Goal: Transaction & Acquisition: Purchase product/service

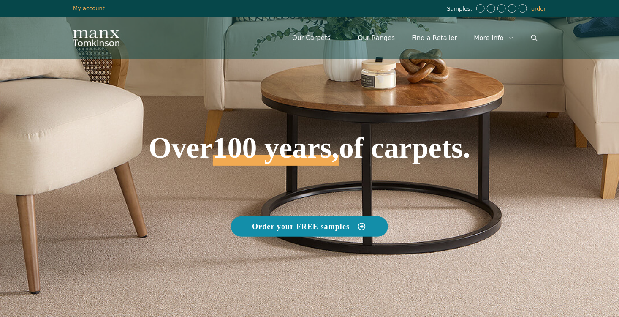
click at [342, 230] on link "Order your FREE samples" at bounding box center [309, 226] width 157 height 20
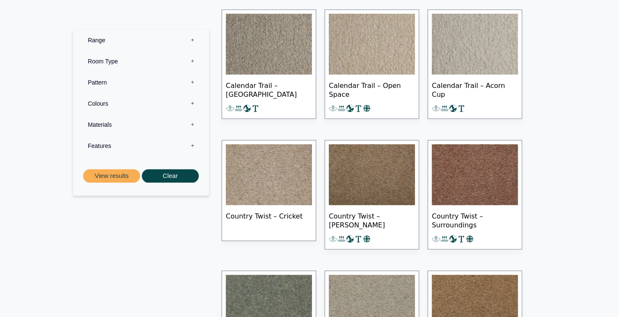
scroll to position [778, 0]
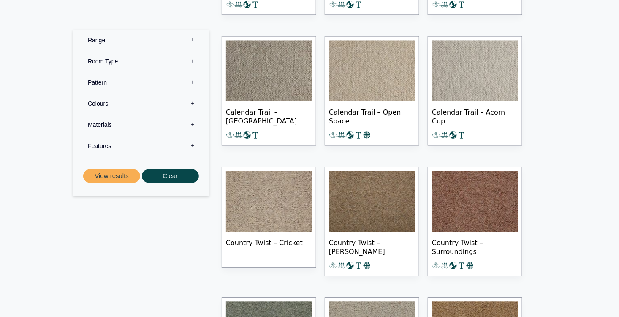
click at [194, 102] on label "Colours 0" at bounding box center [140, 103] width 123 height 21
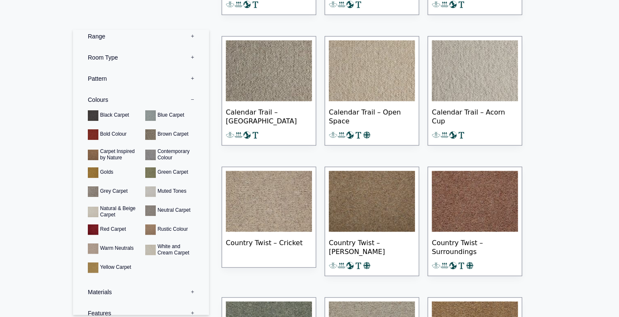
scroll to position [0, 0]
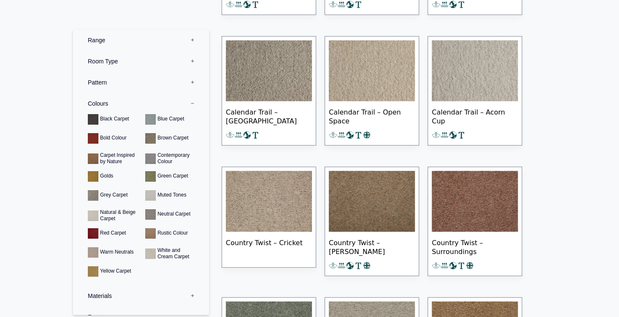
click at [186, 39] on label "Range 0" at bounding box center [140, 40] width 123 height 21
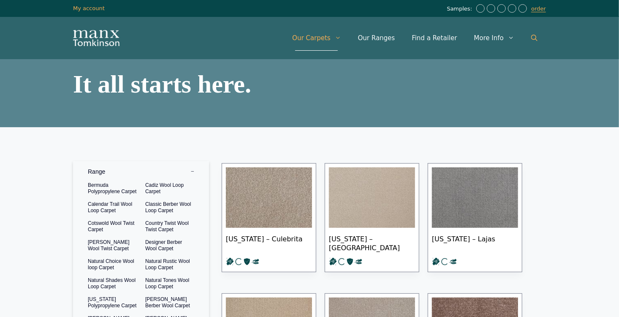
click at [534, 38] on icon "Open Search Bar" at bounding box center [534, 38] width 6 height 6
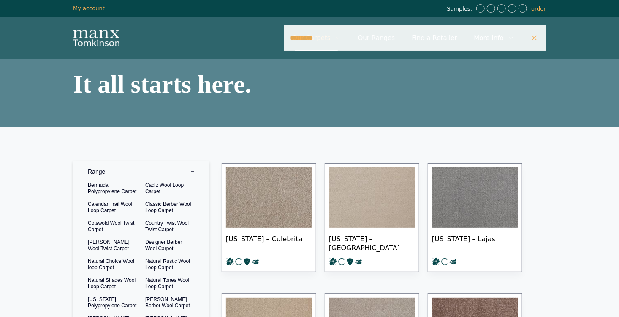
type input "*********"
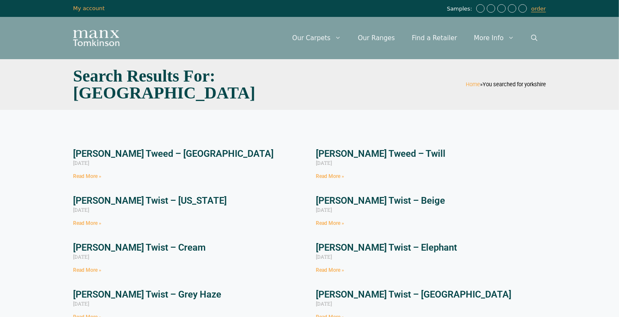
click at [179, 153] on link "[PERSON_NAME] Tweed – [GEOGRAPHIC_DATA]" at bounding box center [173, 153] width 201 height 11
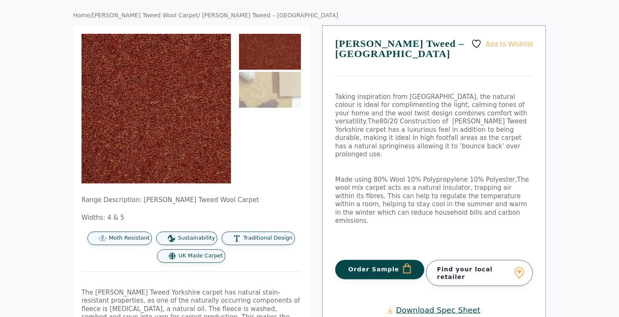
scroll to position [81, 0]
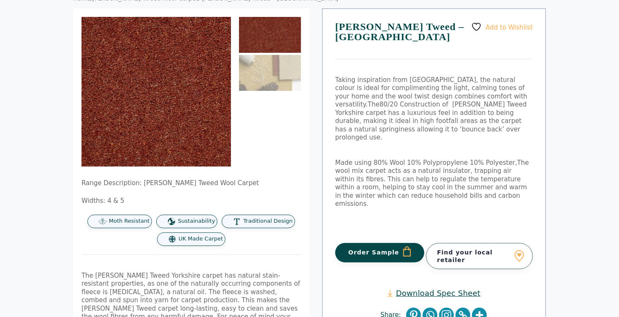
click at [390, 243] on button "Order Sample" at bounding box center [379, 252] width 89 height 19
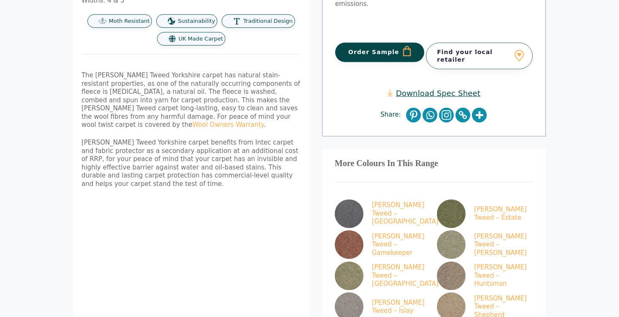
scroll to position [327, 0]
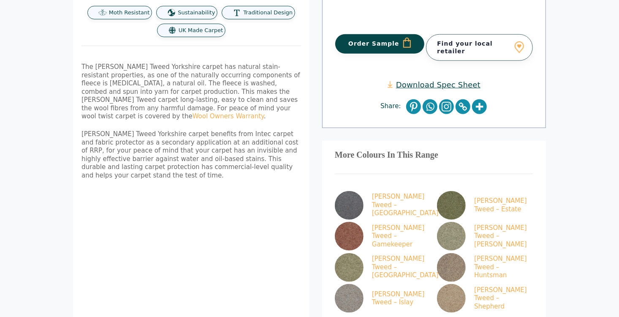
click at [380, 34] on button "Order Sample" at bounding box center [379, 43] width 89 height 19
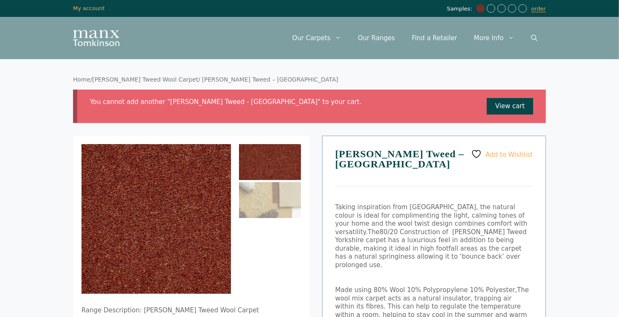
click at [481, 9] on img at bounding box center [480, 8] width 8 height 8
click at [510, 106] on link "View cart" at bounding box center [510, 106] width 46 height 17
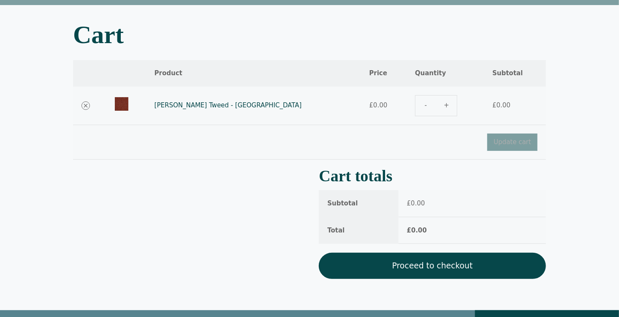
scroll to position [55, 0]
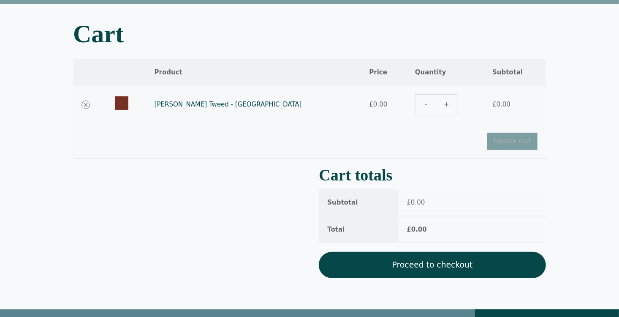
click at [128, 100] on img at bounding box center [122, 103] width 14 height 14
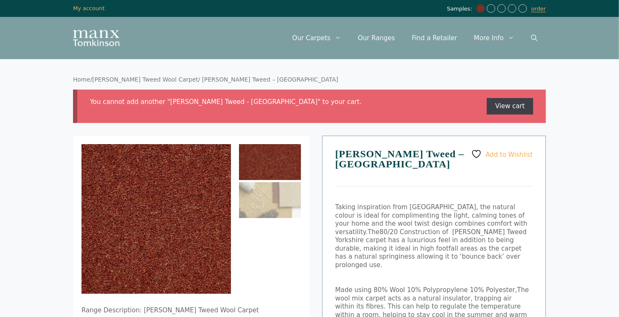
click at [516, 111] on link "View cart" at bounding box center [510, 106] width 46 height 17
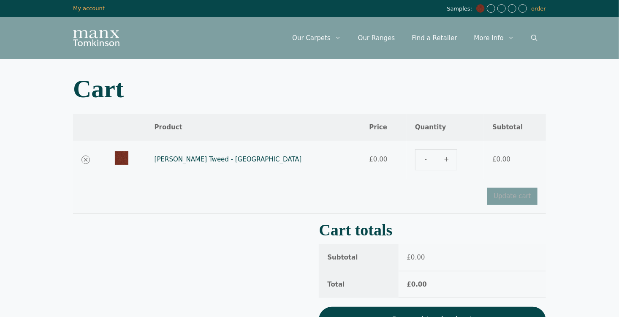
click at [418, 158] on div "[PERSON_NAME] Tweed - Yorkshire quantity" at bounding box center [445, 159] width 60 height 21
click at [420, 160] on div "Tomkinson Tweed - Yorkshire quantity" at bounding box center [445, 159] width 60 height 21
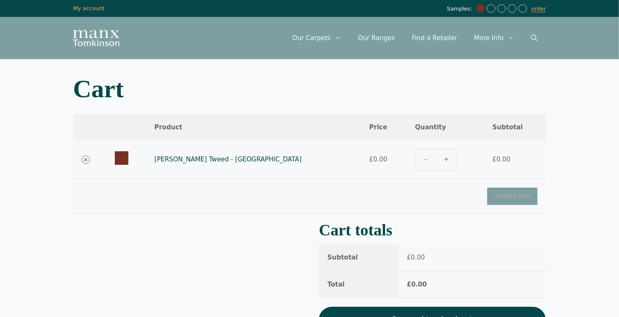
click at [420, 160] on div "Tomkinson Tweed - Yorkshire quantity" at bounding box center [445, 159] width 60 height 21
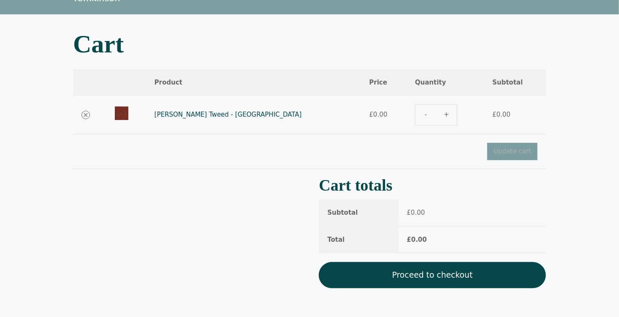
scroll to position [65, 0]
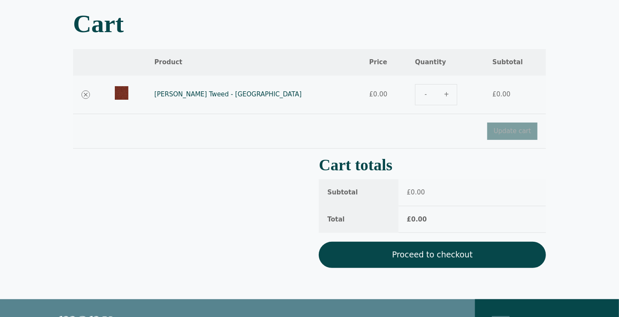
click at [371, 255] on link "Proceed to checkout" at bounding box center [432, 254] width 227 height 26
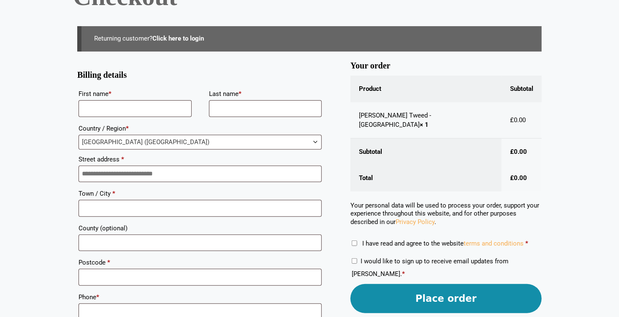
scroll to position [66, 0]
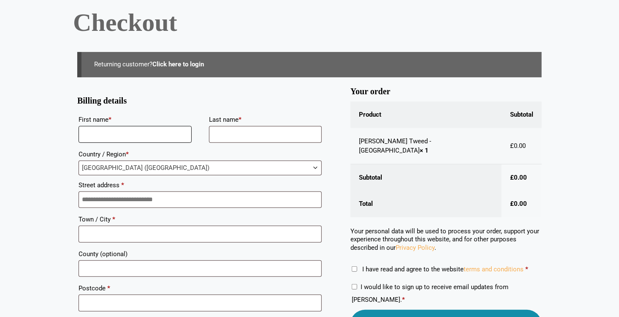
click at [120, 133] on input "First name *" at bounding box center [135, 134] width 113 height 17
type input "********"
type input "**********"
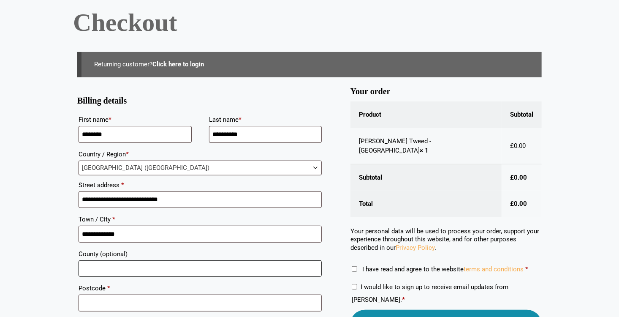
type input "**********"
type input "********"
type input "**********"
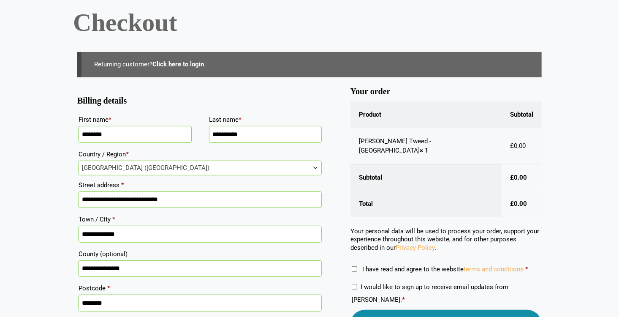
click at [340, 174] on form "**********" at bounding box center [309, 292] width 464 height 404
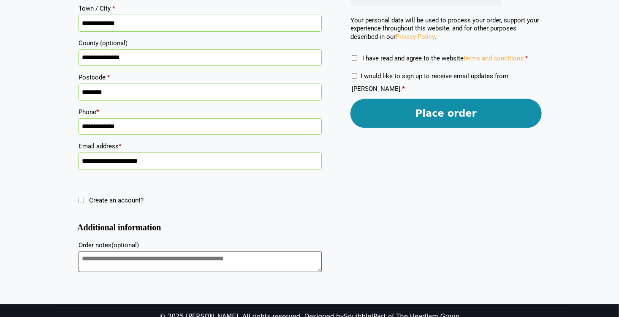
scroll to position [287, 0]
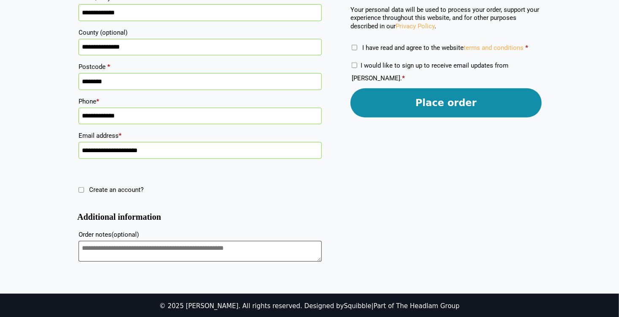
click at [478, 96] on button "Place order" at bounding box center [445, 102] width 191 height 29
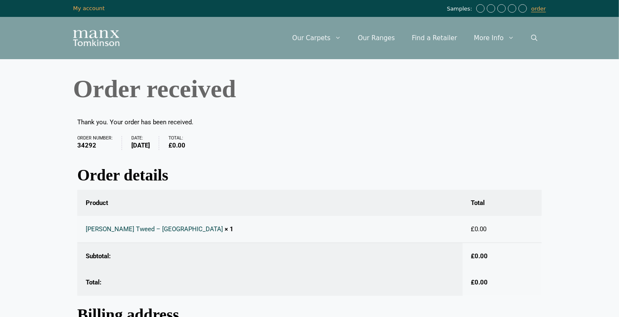
click at [601, 145] on body "Skip to content Samples: order My Account My account Menu Menu Our Carpets View…" at bounding box center [309, 240] width 619 height 480
click at [384, 35] on link "Our Ranges" at bounding box center [377, 37] width 54 height 25
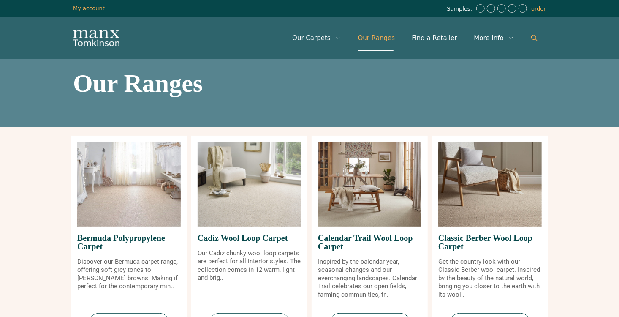
click at [534, 38] on icon "Open Search Bar" at bounding box center [534, 38] width 6 height 6
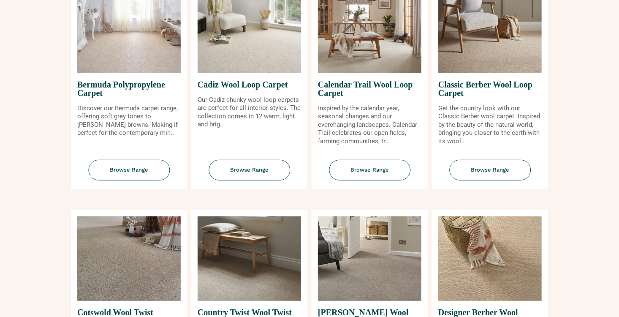
scroll to position [72, 0]
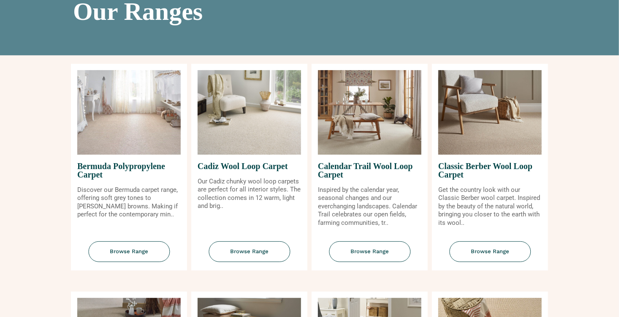
click at [277, 141] on img at bounding box center [249, 112] width 103 height 84
click at [235, 254] on span "Browse Range" at bounding box center [249, 251] width 81 height 21
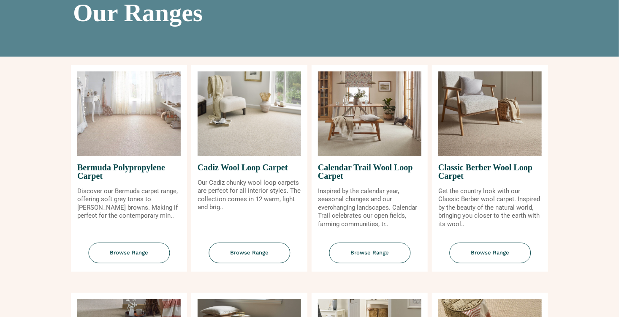
scroll to position [0, 0]
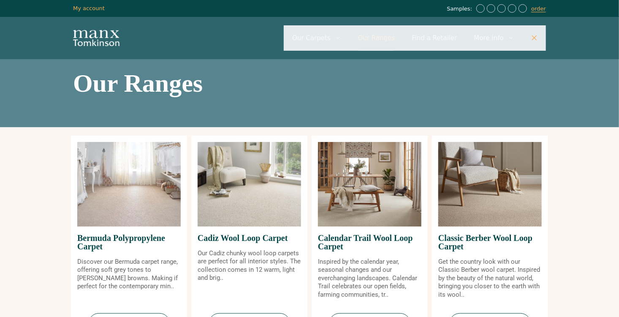
click at [147, 190] on img at bounding box center [128, 184] width 103 height 84
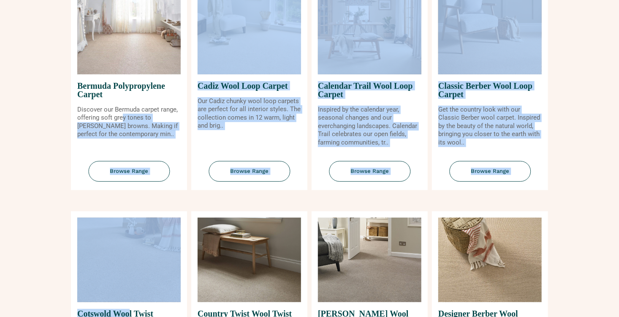
scroll to position [158, 0]
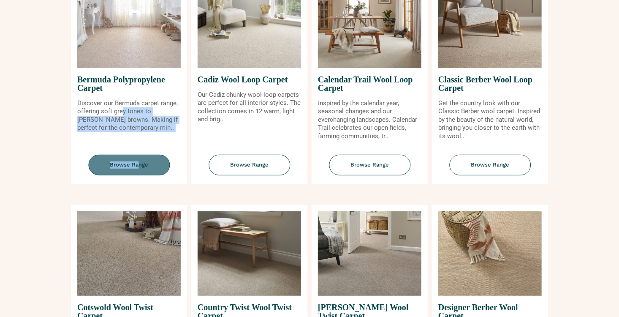
drag, startPoint x: 122, startPoint y: 269, endPoint x: 139, endPoint y: 163, distance: 107.3
click at [139, 163] on div "Bermuda Polypropylene Carpet Discover our Bermuda carpet range, offering soft g…" at bounding box center [129, 80] width 116 height 206
click at [139, 163] on span "Browse Range" at bounding box center [128, 165] width 81 height 21
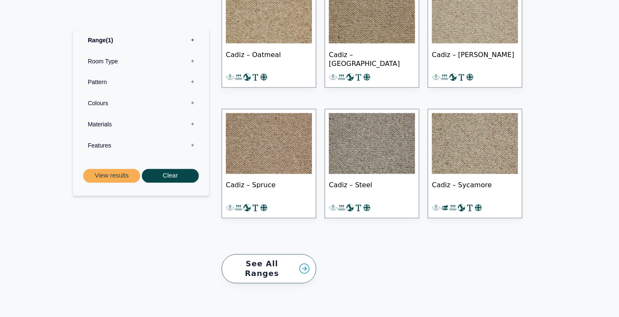
scroll to position [696, 0]
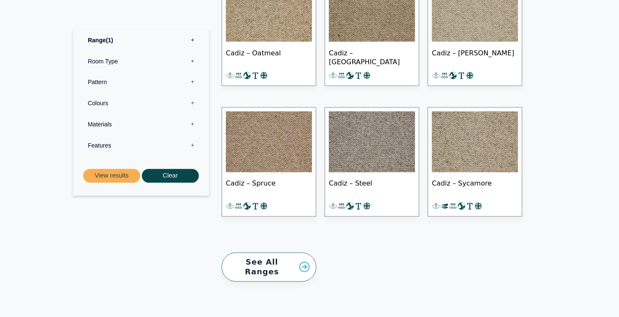
click at [272, 263] on link "See All Ranges" at bounding box center [269, 266] width 95 height 29
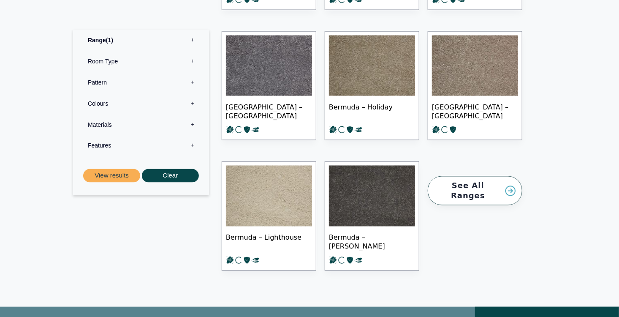
scroll to position [644, 0]
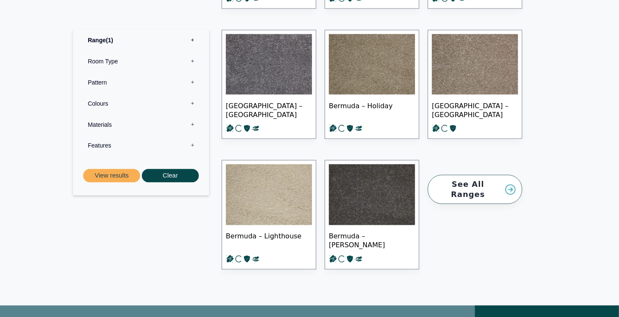
click at [478, 186] on link "See All Ranges" at bounding box center [475, 189] width 95 height 29
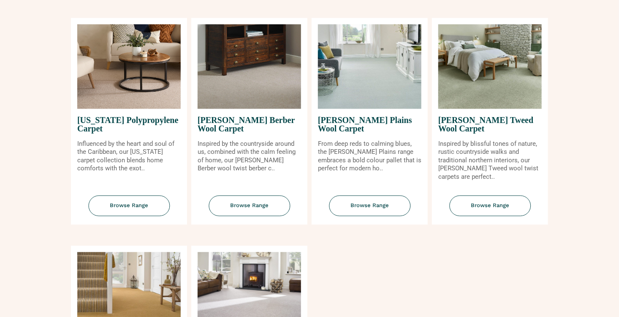
scroll to position [1021, 0]
